Goal: Task Accomplishment & Management: Manage account settings

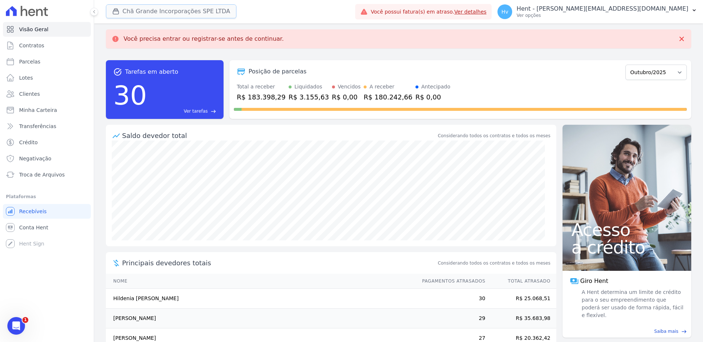
click at [138, 14] on button "Chã Grande Incorporações SPE LTDA" at bounding box center [171, 11] width 130 height 14
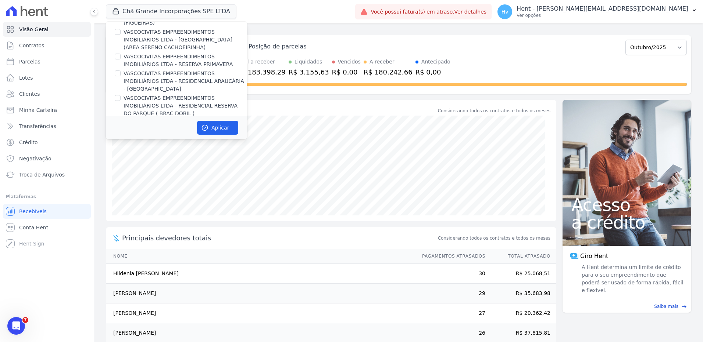
scroll to position [4996, 0]
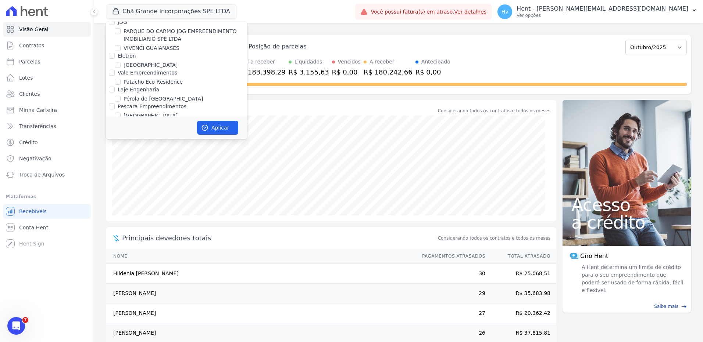
click at [209, 266] on label "RESIDENCIAL ABSOLUTO EMPREENDIMENTO IMOBILIARIO SPE LTDA" at bounding box center [184, 273] width 123 height 15
click at [121, 266] on input "RESIDENCIAL ABSOLUTO EMPREENDIMENTO IMOBILIARIO SPE LTDA" at bounding box center [118, 269] width 6 height 6
checkbox input "true"
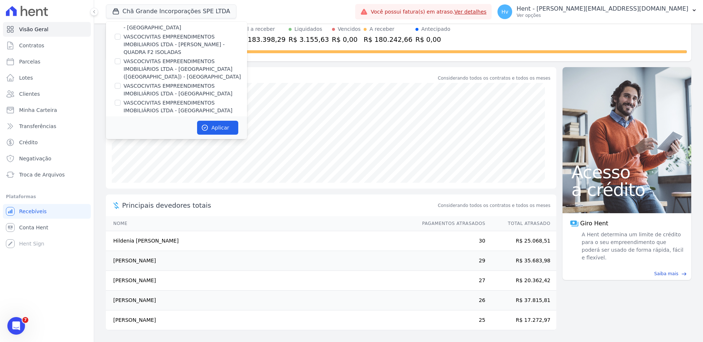
scroll to position [2085, 0]
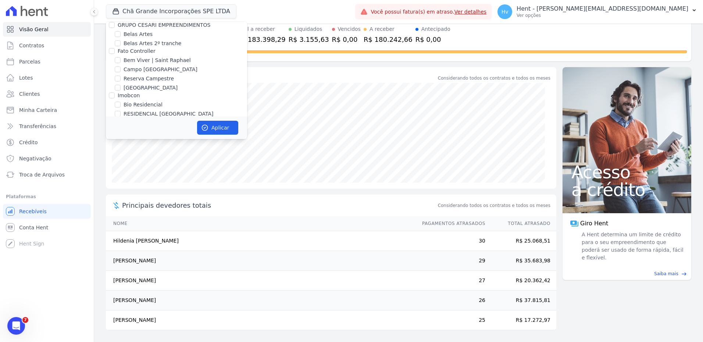
click at [195, 181] on label "Chã Grande Incorporações SPE LTDA" at bounding box center [170, 185] width 94 height 8
click at [121, 182] on input "Chã Grande Incorporações SPE LTDA" at bounding box center [118, 185] width 6 height 6
checkbox input "false"
click at [208, 129] on icon "button" at bounding box center [205, 128] width 6 height 6
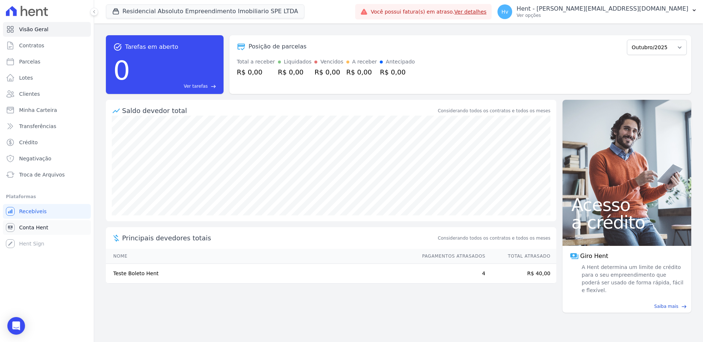
click at [40, 228] on span "Conta Hent" at bounding box center [33, 227] width 29 height 7
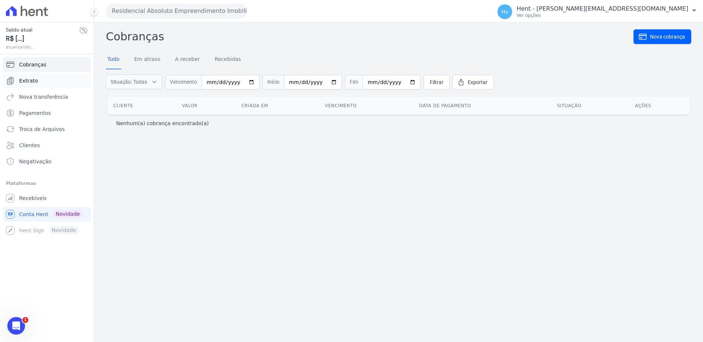
click at [31, 82] on span "Extrato" at bounding box center [28, 80] width 19 height 7
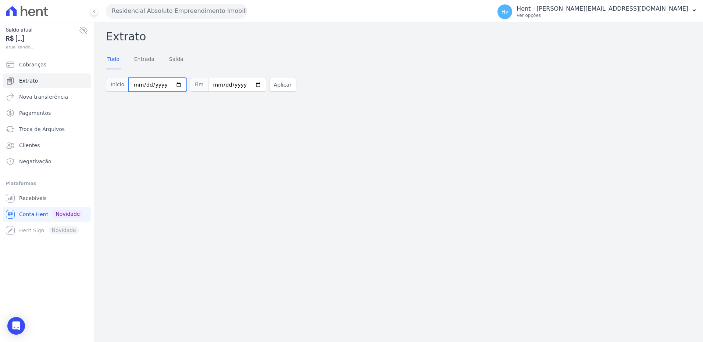
click at [172, 86] on input "[DATE]" at bounding box center [158, 85] width 58 height 14
type input "[DATE]"
click at [277, 85] on button "Aplicar" at bounding box center [282, 85] width 27 height 14
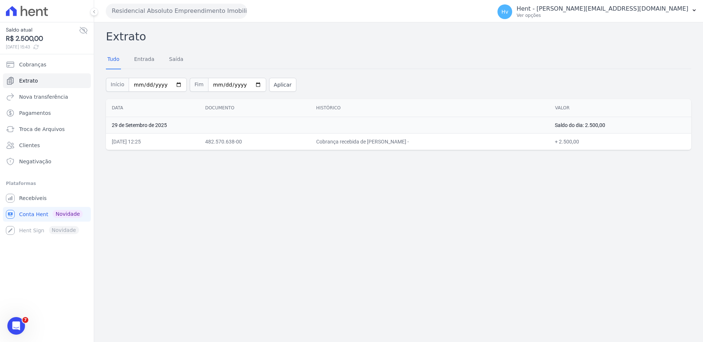
click at [402, 254] on div "Extrato Tudo Entrada [GEOGRAPHIC_DATA] Início [DATE] Fim [DATE] Aplicar Data Do…" at bounding box center [398, 182] width 609 height 320
click at [351, 231] on div "Extrato Tudo Entrada [GEOGRAPHIC_DATA] Início [DATE] Fim [DATE] Aplicar Data Do…" at bounding box center [398, 182] width 609 height 320
drag, startPoint x: 277, startPoint y: 220, endPoint x: 226, endPoint y: 237, distance: 53.3
click at [276, 220] on div "Extrato Tudo Entrada [GEOGRAPHIC_DATA] Início [DATE] Fim [DATE] Aplicar Data Do…" at bounding box center [398, 182] width 609 height 320
click at [41, 196] on span "Recebíveis" at bounding box center [33, 198] width 28 height 7
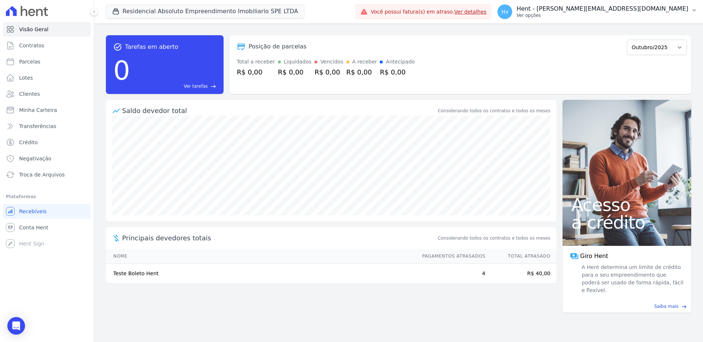
click at [624, 12] on p "Hent - [PERSON_NAME][EMAIL_ADDRESS][DOMAIN_NAME]" at bounding box center [602, 8] width 172 height 7
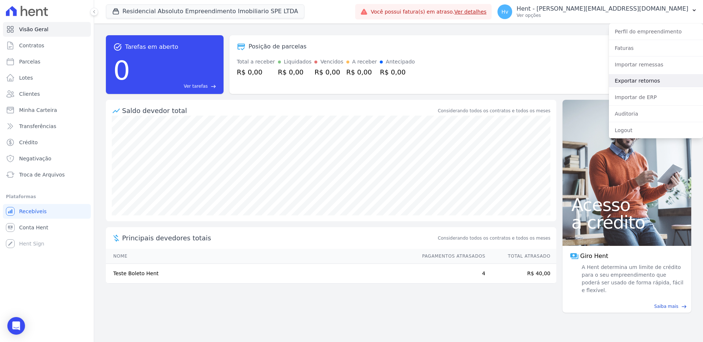
click at [646, 82] on link "Exportar retornos" at bounding box center [656, 80] width 94 height 13
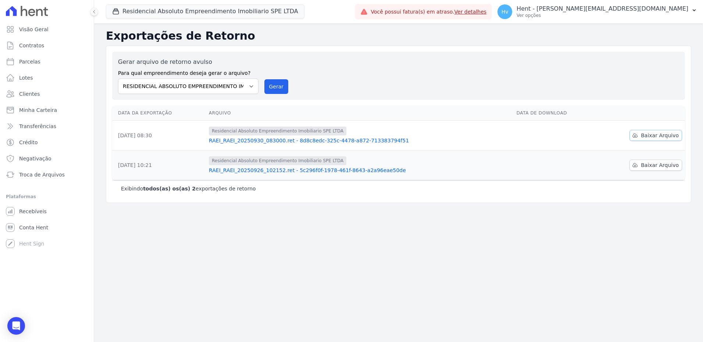
click at [649, 140] on link "Baixar Arquivo" at bounding box center [655, 135] width 53 height 11
drag, startPoint x: 341, startPoint y: 234, endPoint x: 318, endPoint y: 209, distance: 34.0
click at [341, 234] on div "Exportações de Retorno Gerar arquivo de retorno avulso Para qual empreendimento…" at bounding box center [398, 183] width 609 height 319
click at [28, 47] on span "Contratos" at bounding box center [31, 45] width 25 height 7
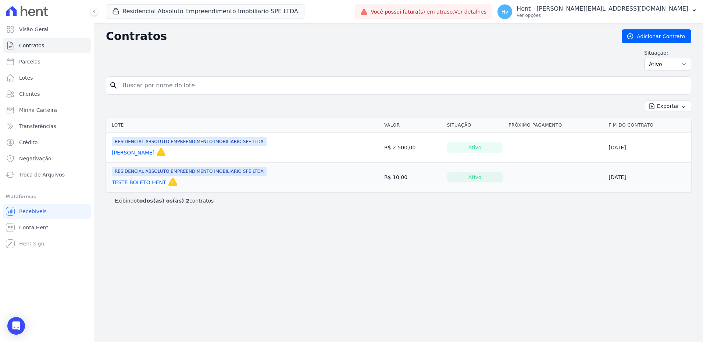
drag, startPoint x: 444, startPoint y: 298, endPoint x: 473, endPoint y: 279, distance: 35.0
click at [473, 279] on div "Contratos Adicionar Contrato Situação: Ativo Todos Pausado Distratado Rascunho …" at bounding box center [398, 183] width 609 height 319
drag, startPoint x: 585, startPoint y: 217, endPoint x: 623, endPoint y: 119, distance: 104.7
click at [586, 217] on div "Contratos Adicionar Contrato Situação: Ativo Todos Pausado Distratado Rascunho …" at bounding box center [398, 183] width 609 height 319
drag, startPoint x: 657, startPoint y: 63, endPoint x: 653, endPoint y: 68, distance: 6.5
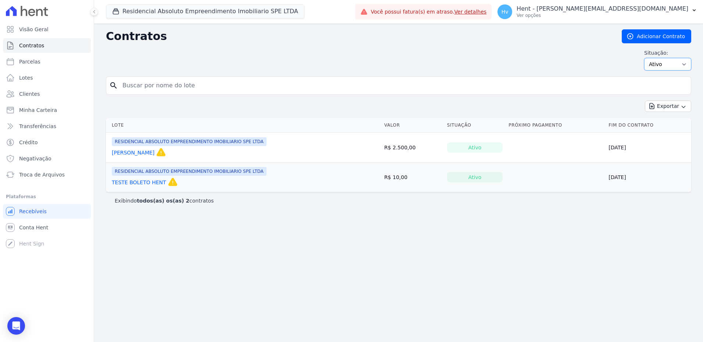
click at [657, 63] on select "Ativo Todos Pausado Distratado Rascunho Expirado Encerrado" at bounding box center [667, 64] width 47 height 12
select select "draft"
click at [647, 58] on select "Ativo Todos Pausado Distratado Rascunho Expirado Encerrado" at bounding box center [667, 64] width 47 height 12
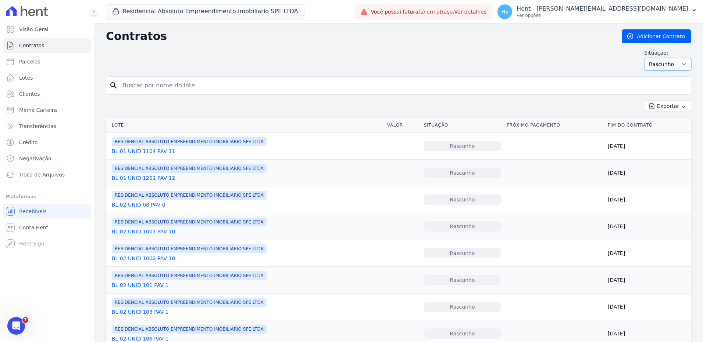
click at [676, 64] on select "Ativo Todos Pausado Distratado Rascunho Expirado Encerrado" at bounding box center [667, 64] width 47 height 12
click at [372, 54] on div "Situação: Ativo Todos Pausado Distratado Rascunho Expirado Encerrado" at bounding box center [398, 59] width 585 height 21
click at [157, 151] on link "BL 01 UNID 1104 PAV 11" at bounding box center [143, 151] width 63 height 7
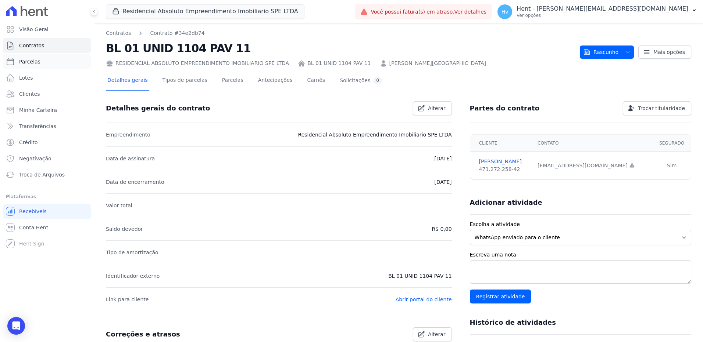
click at [43, 57] on link "Parcelas" at bounding box center [47, 61] width 88 height 15
select select
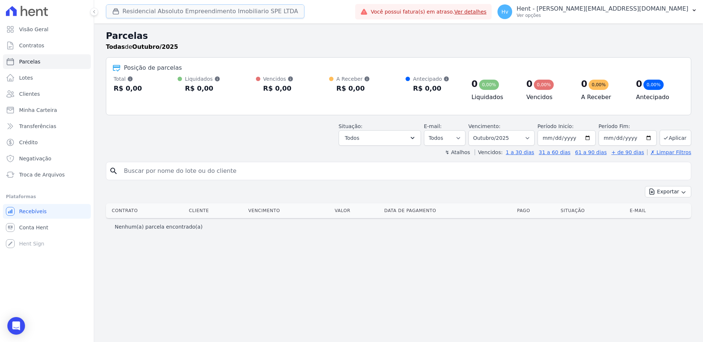
click at [189, 15] on button "Residencial Absoluto Empreendimento Imobiliario SPE LTDA" at bounding box center [205, 11] width 198 height 14
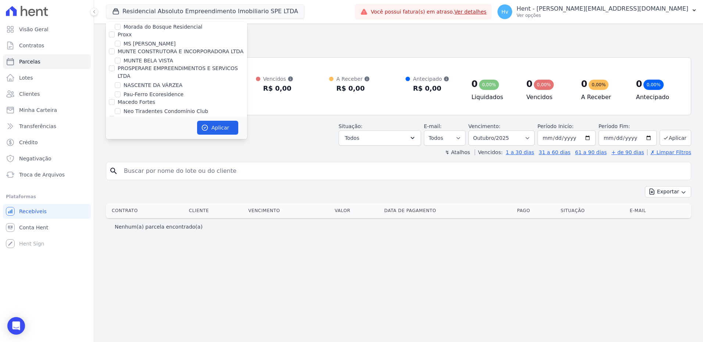
scroll to position [5411, 0]
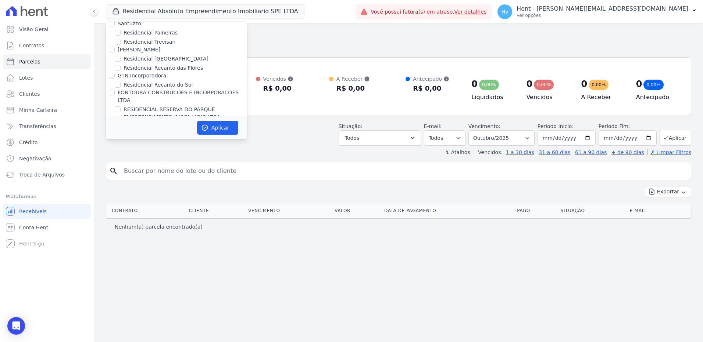
click at [165, 283] on label "RSN EMPREENDIMENTO IMOBILIARIO II SPE LTDA" at bounding box center [184, 290] width 123 height 15
click at [121, 283] on input "RSN EMPREENDIMENTO IMOBILIARIO II SPE LTDA" at bounding box center [118, 286] width 6 height 6
checkbox input "true"
click at [223, 127] on button "Aplicar" at bounding box center [217, 128] width 41 height 14
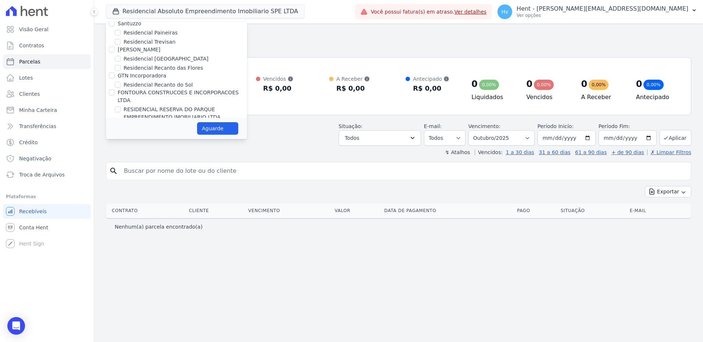
select select
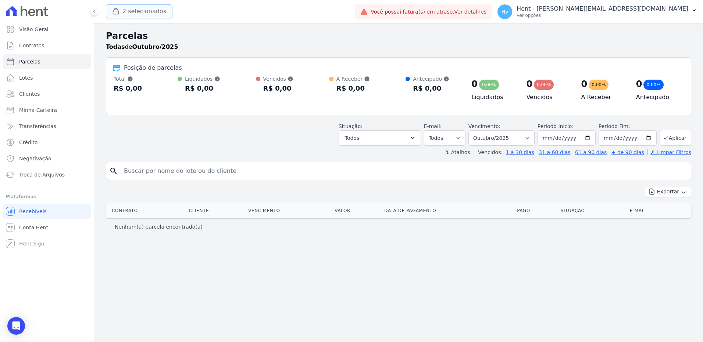
click at [163, 9] on button "2 selecionados" at bounding box center [139, 11] width 67 height 14
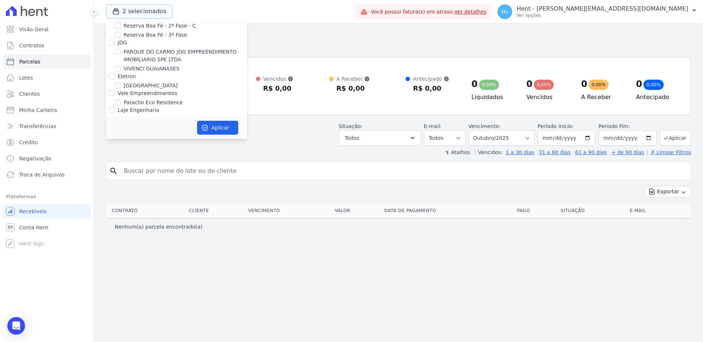
scroll to position [4973, 0]
click at [160, 289] on label "RESIDENCIAL ABSOLUTO EMPREENDIMENTO IMOBILIARIO SPE LTDA" at bounding box center [184, 296] width 123 height 15
click at [121, 290] on input "RESIDENCIAL ABSOLUTO EMPREENDIMENTO IMOBILIARIO SPE LTDA" at bounding box center [118, 293] width 6 height 6
checkbox input "false"
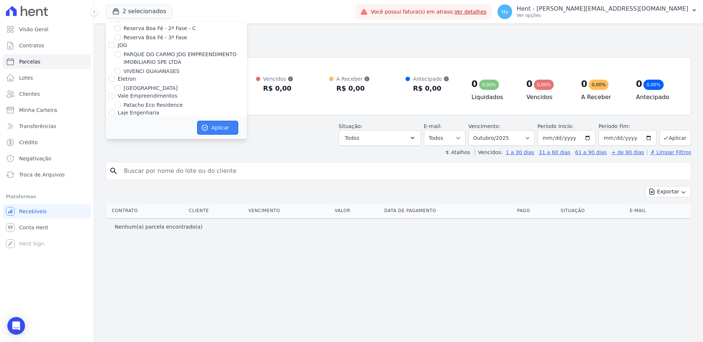
click at [212, 125] on button "Aplicar" at bounding box center [217, 128] width 41 height 14
select select
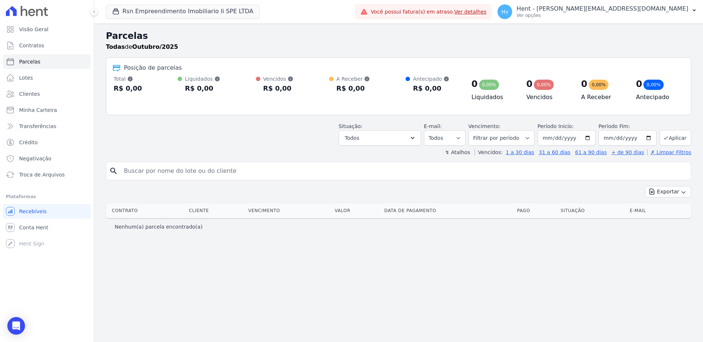
click at [346, 265] on div "Parcelas Todas de Outubro/2025 Posição de parcelas Total Soma das parcelas paga…" at bounding box center [398, 183] width 609 height 319
